Goal: Learn about a topic

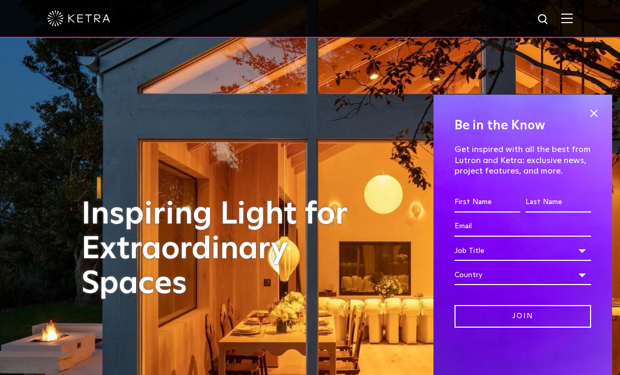
click at [598, 116] on span at bounding box center [594, 113] width 16 height 16
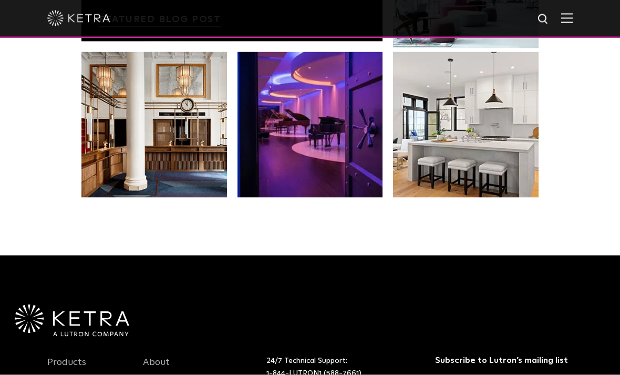
scroll to position [1795, 0]
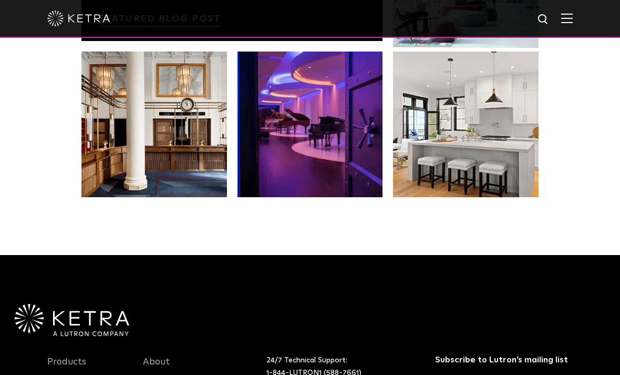
click at [499, 195] on link at bounding box center [466, 125] width 146 height 146
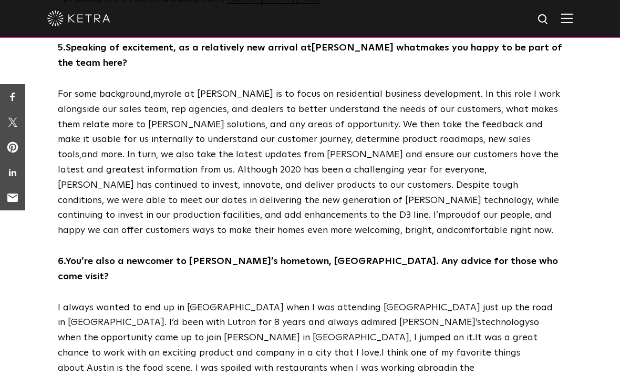
scroll to position [1623, 0]
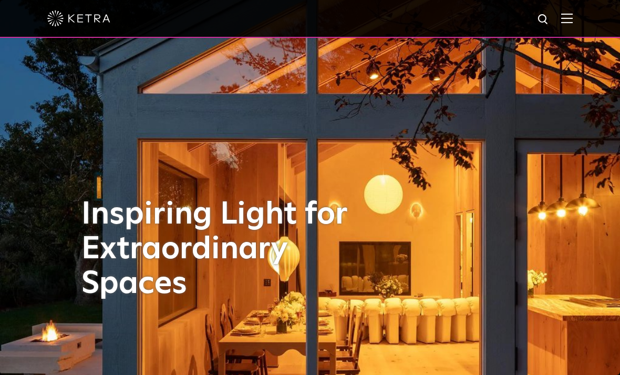
click at [572, 17] on img at bounding box center [567, 18] width 12 height 10
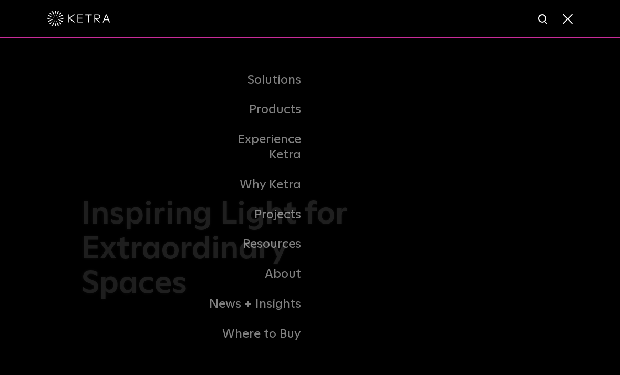
click at [371, 153] on li "Experience Ketra" at bounding box center [309, 147] width 215 height 45
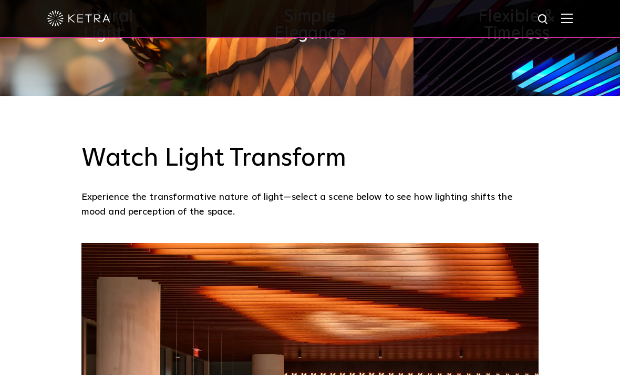
scroll to position [589, 0]
